Goal: Navigation & Orientation: Find specific page/section

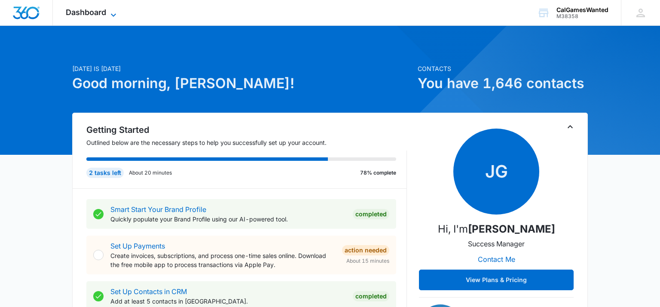
click at [114, 16] on icon at bounding box center [113, 15] width 10 height 10
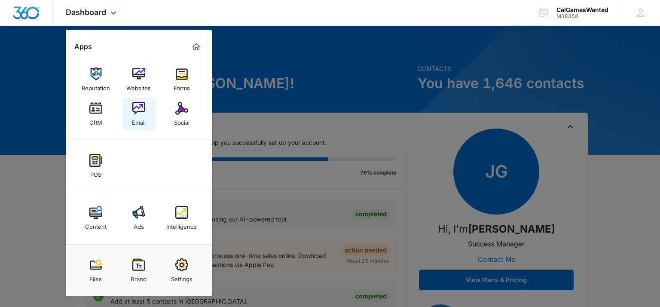
click at [140, 109] on img at bounding box center [138, 108] width 13 height 13
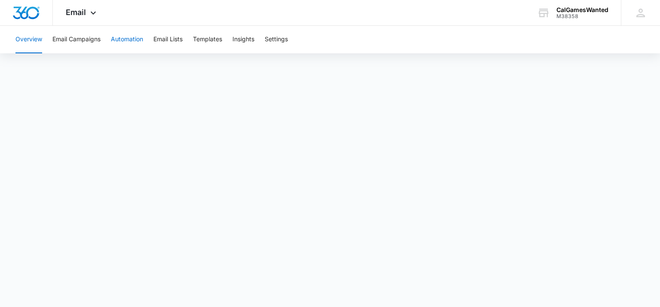
click at [122, 39] on button "Automation" at bounding box center [127, 39] width 32 height 27
click at [167, 40] on button "Email Lists" at bounding box center [167, 39] width 29 height 27
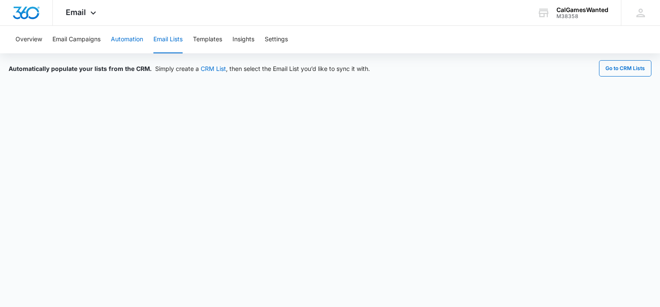
click at [128, 40] on button "Automation" at bounding box center [127, 39] width 32 height 27
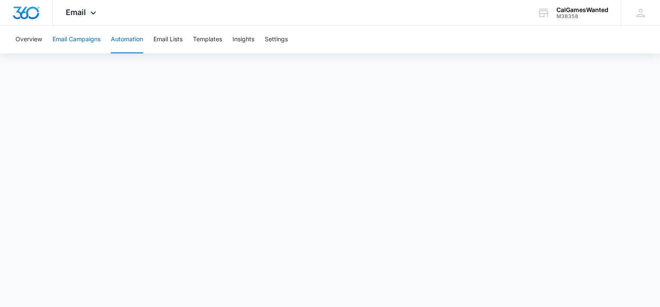
click at [75, 41] on button "Email Campaigns" at bounding box center [76, 39] width 48 height 27
click at [23, 38] on button "Overview" at bounding box center [28, 39] width 27 height 27
click at [67, 39] on button "Email Campaigns" at bounding box center [76, 39] width 48 height 27
click at [171, 42] on button "Email Lists" at bounding box center [167, 39] width 29 height 27
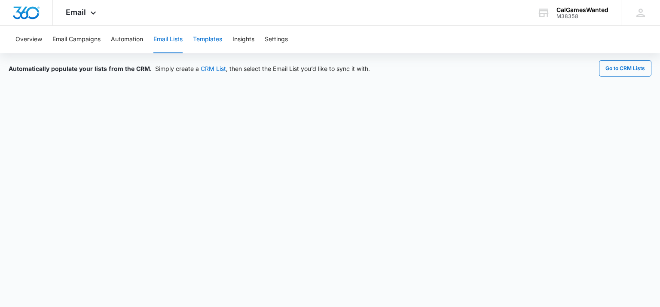
click at [207, 41] on button "Templates" at bounding box center [207, 39] width 29 height 27
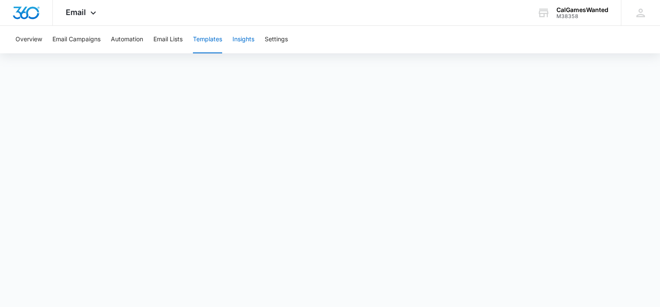
click at [241, 40] on button "Insights" at bounding box center [243, 39] width 22 height 27
click at [275, 37] on button "Settings" at bounding box center [276, 39] width 23 height 27
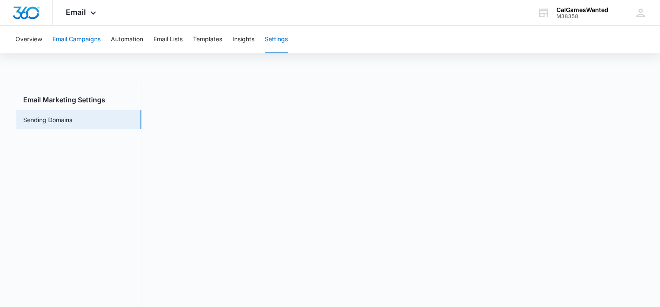
scroll to position [19, 0]
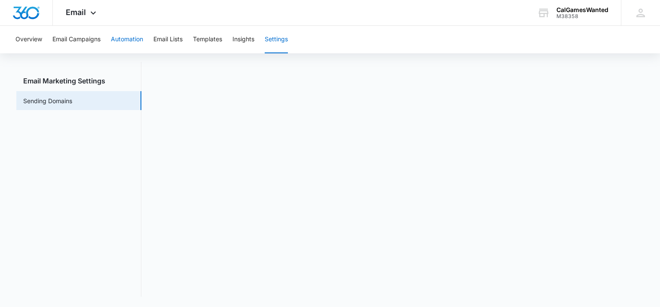
click at [128, 44] on button "Automation" at bounding box center [127, 39] width 32 height 27
